Goal: Obtain resource: Download file/media

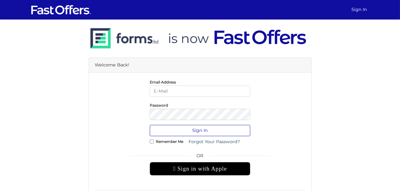
type input "gy.realtor@outlook.com"
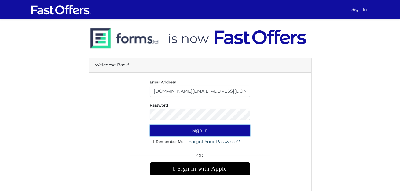
click at [183, 129] on button "Sign In" at bounding box center [200, 130] width 100 height 11
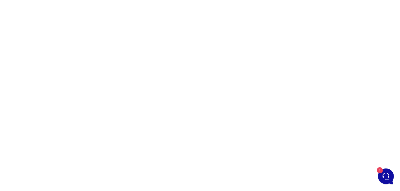
scroll to position [61, 0]
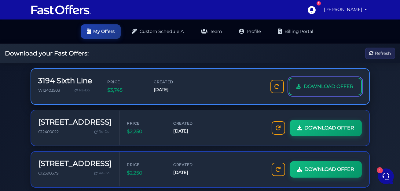
click at [316, 84] on span "DOWNLOAD OFFER" at bounding box center [329, 87] width 50 height 8
